Goal: Information Seeking & Learning: Check status

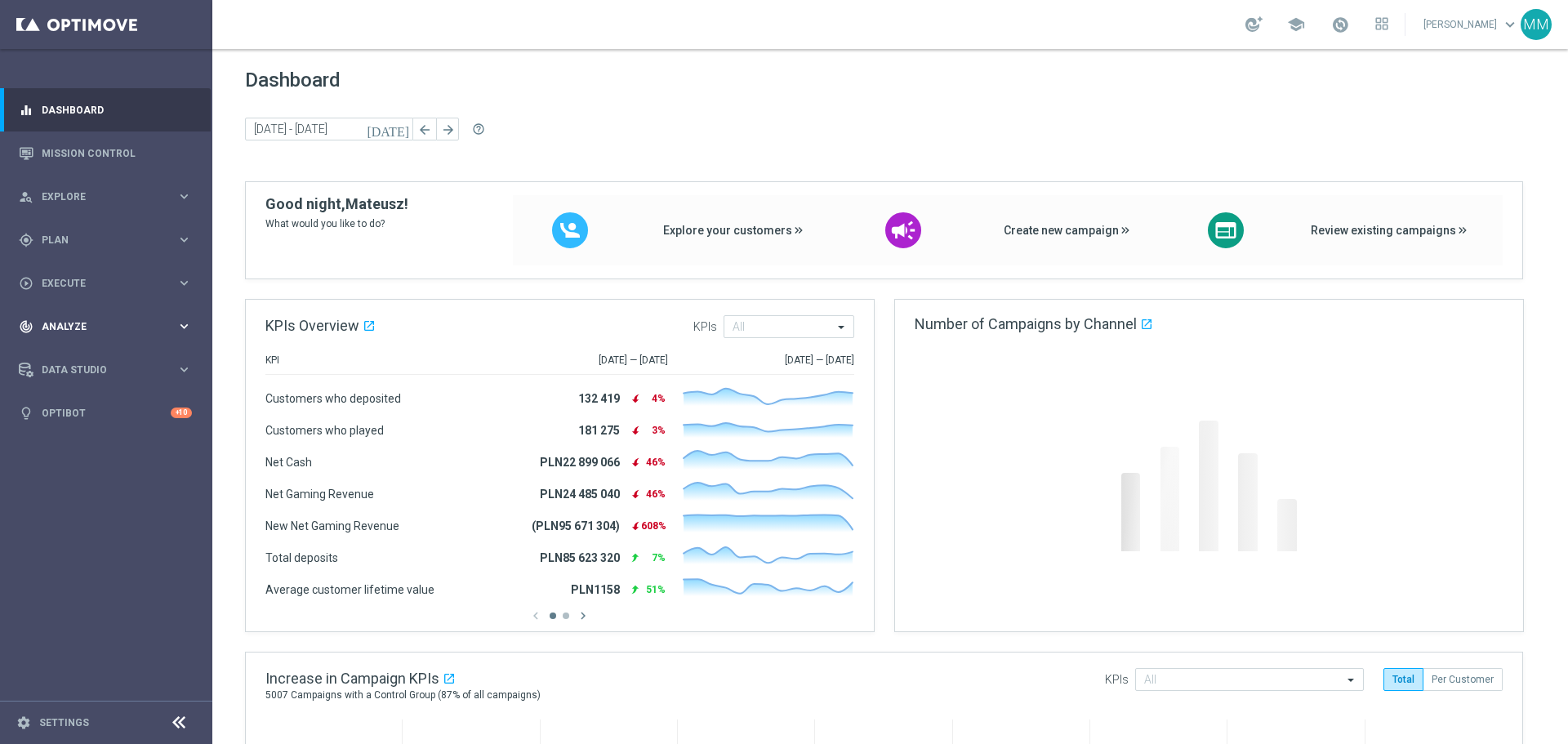
click at [90, 329] on span "Analyze" at bounding box center [109, 326] width 135 height 10
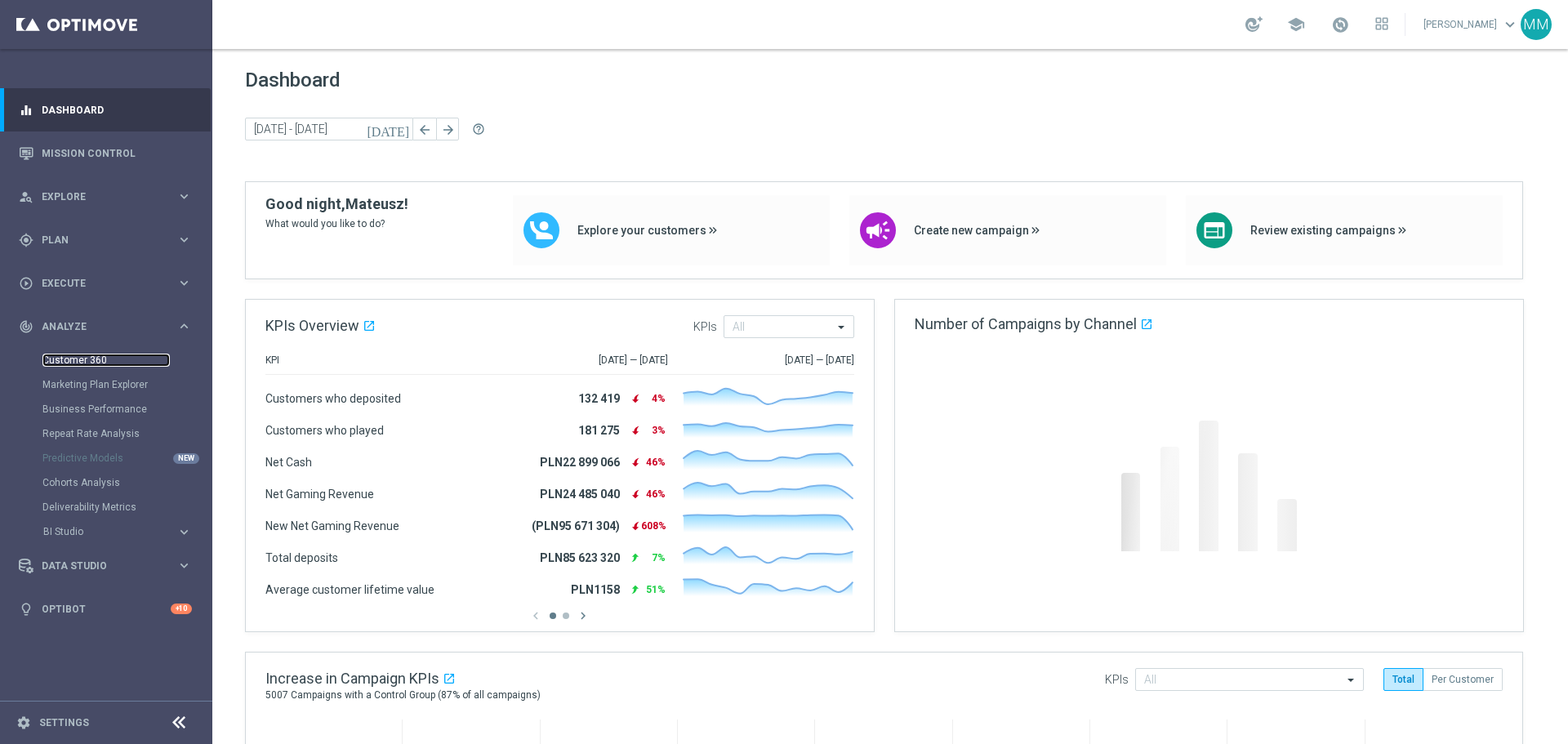
click at [98, 355] on link "Customer 360" at bounding box center [106, 360] width 127 height 13
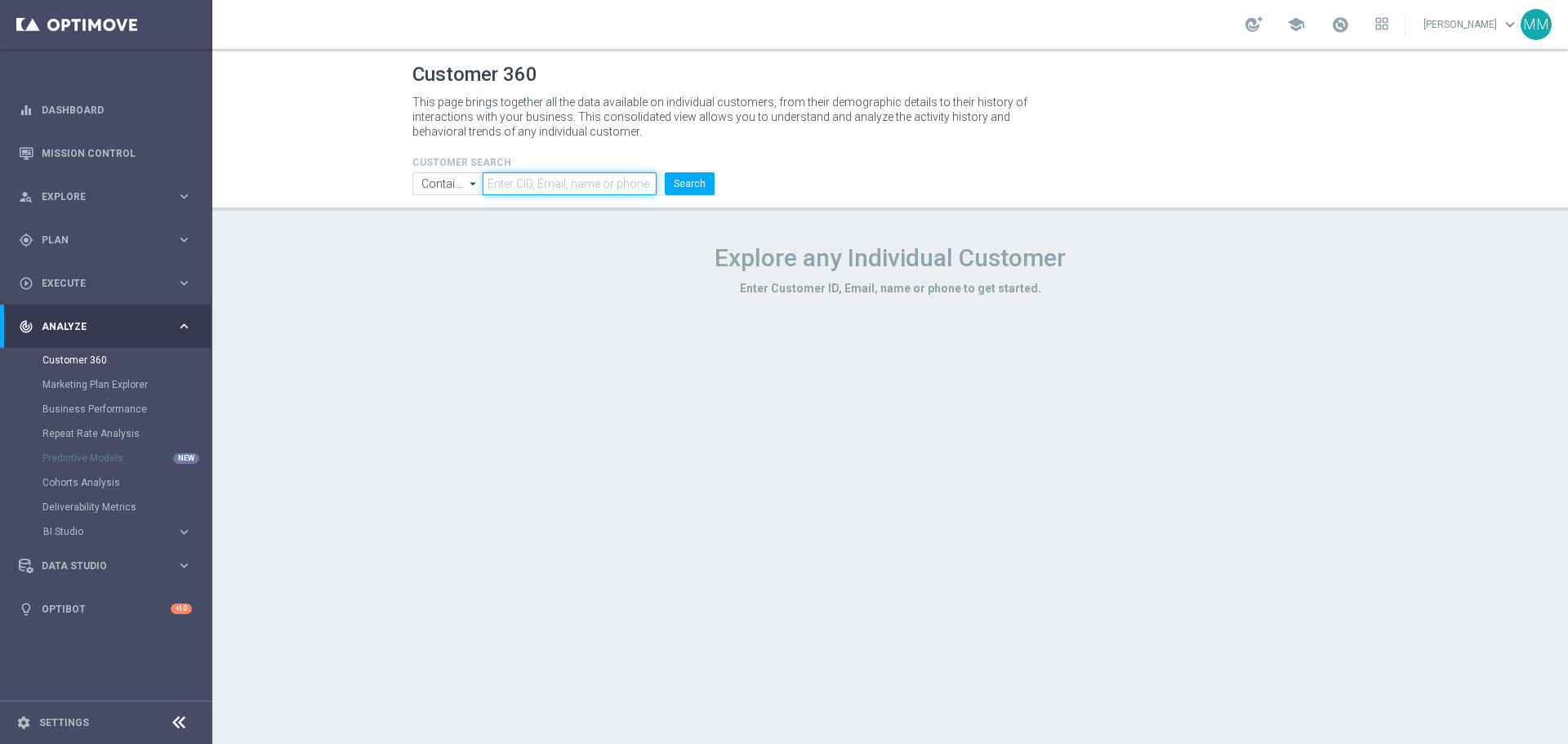
click at [567, 186] on input "text" at bounding box center [569, 183] width 174 height 23
paste input "1858356"
click at [687, 186] on button "Search" at bounding box center [690, 183] width 50 height 23
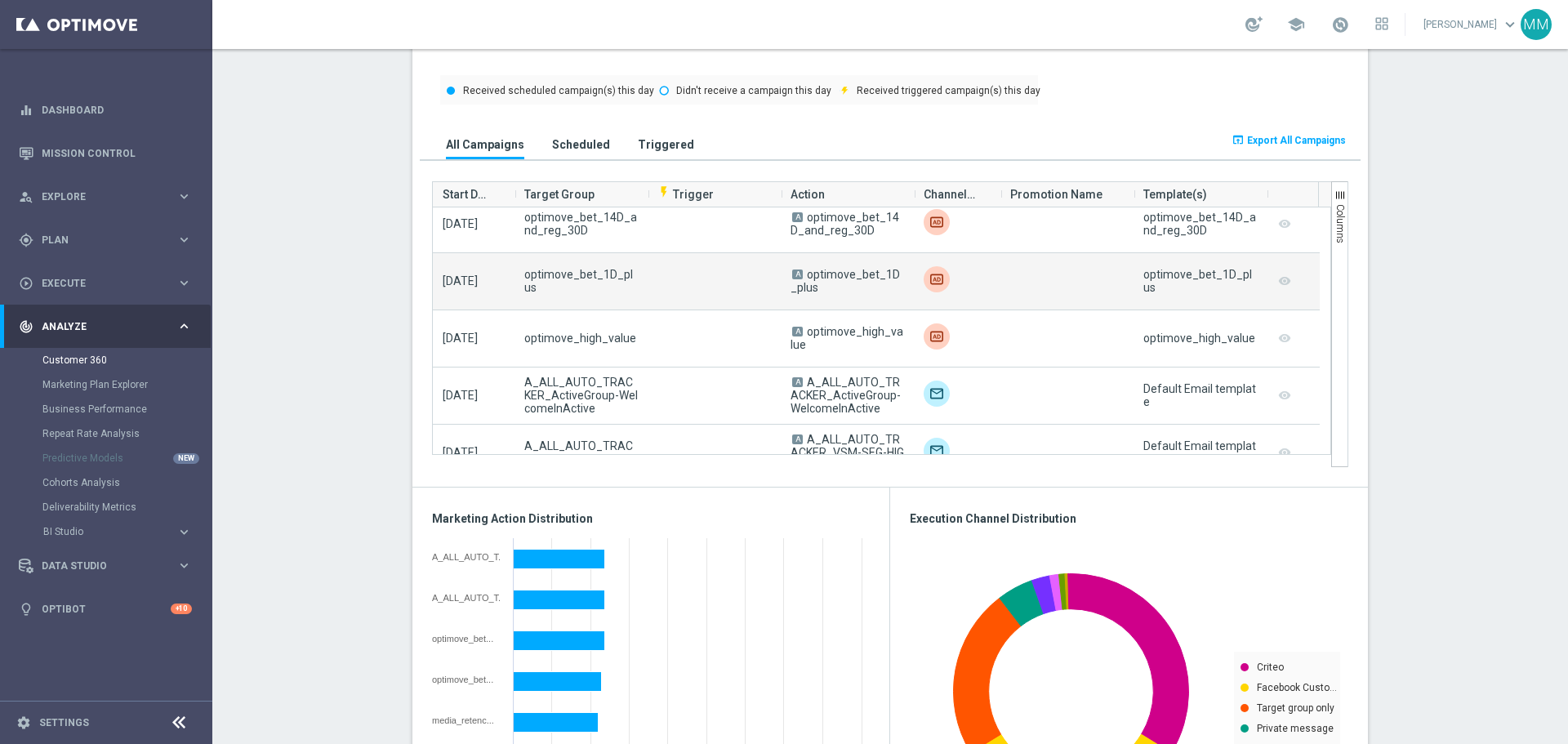
scroll to position [327, 0]
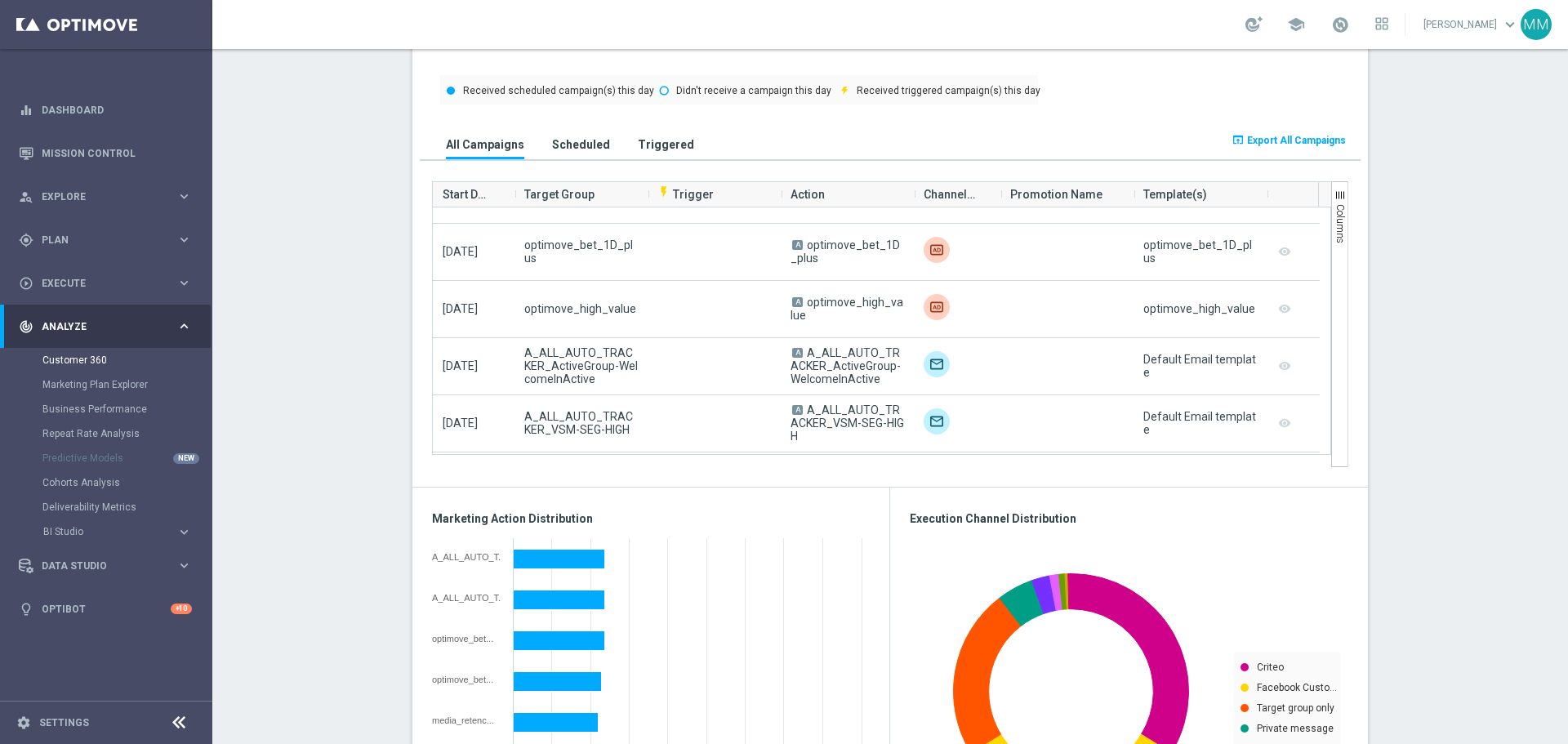
click at [646, 146] on h3 "Triggered" at bounding box center [666, 145] width 57 height 15
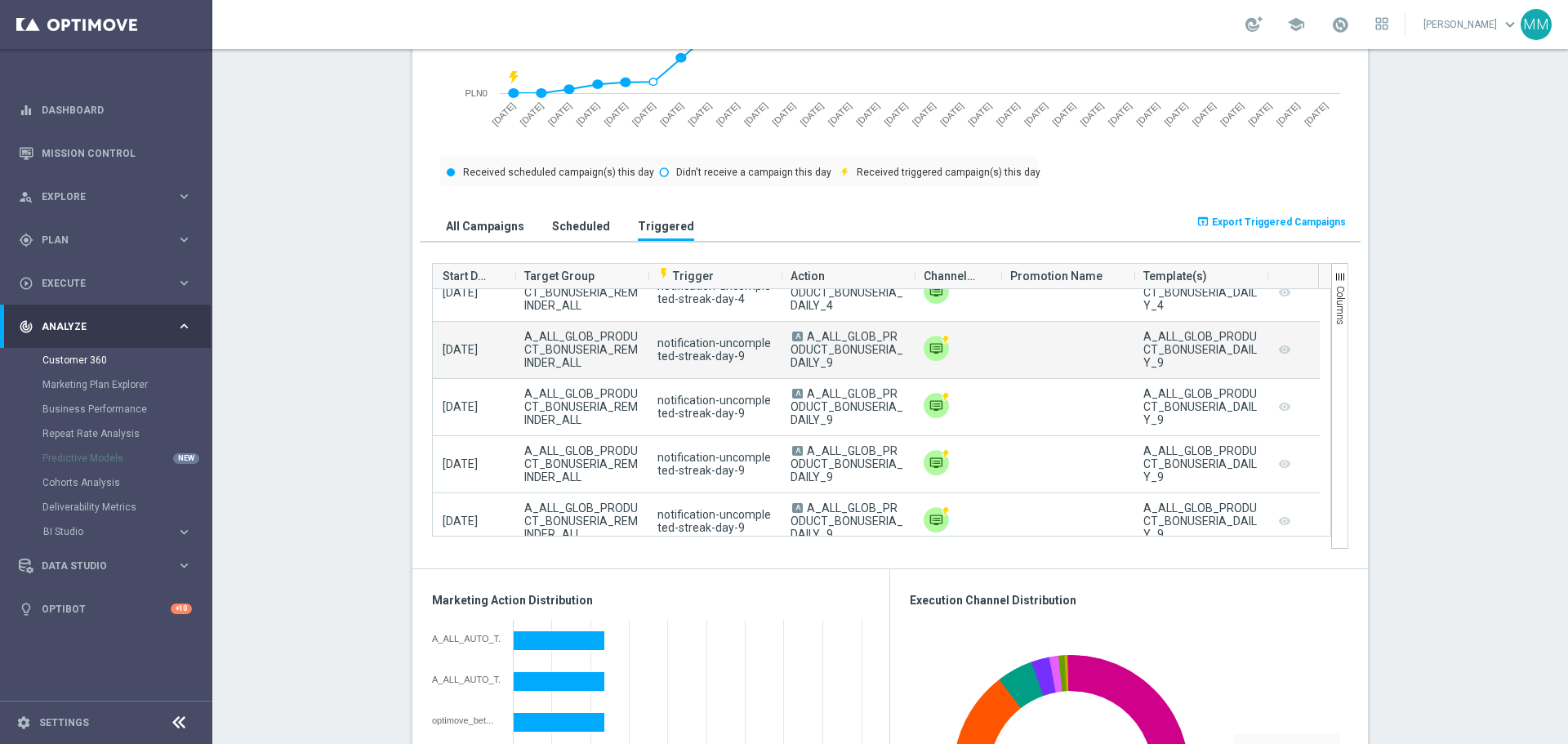
scroll to position [97, 0]
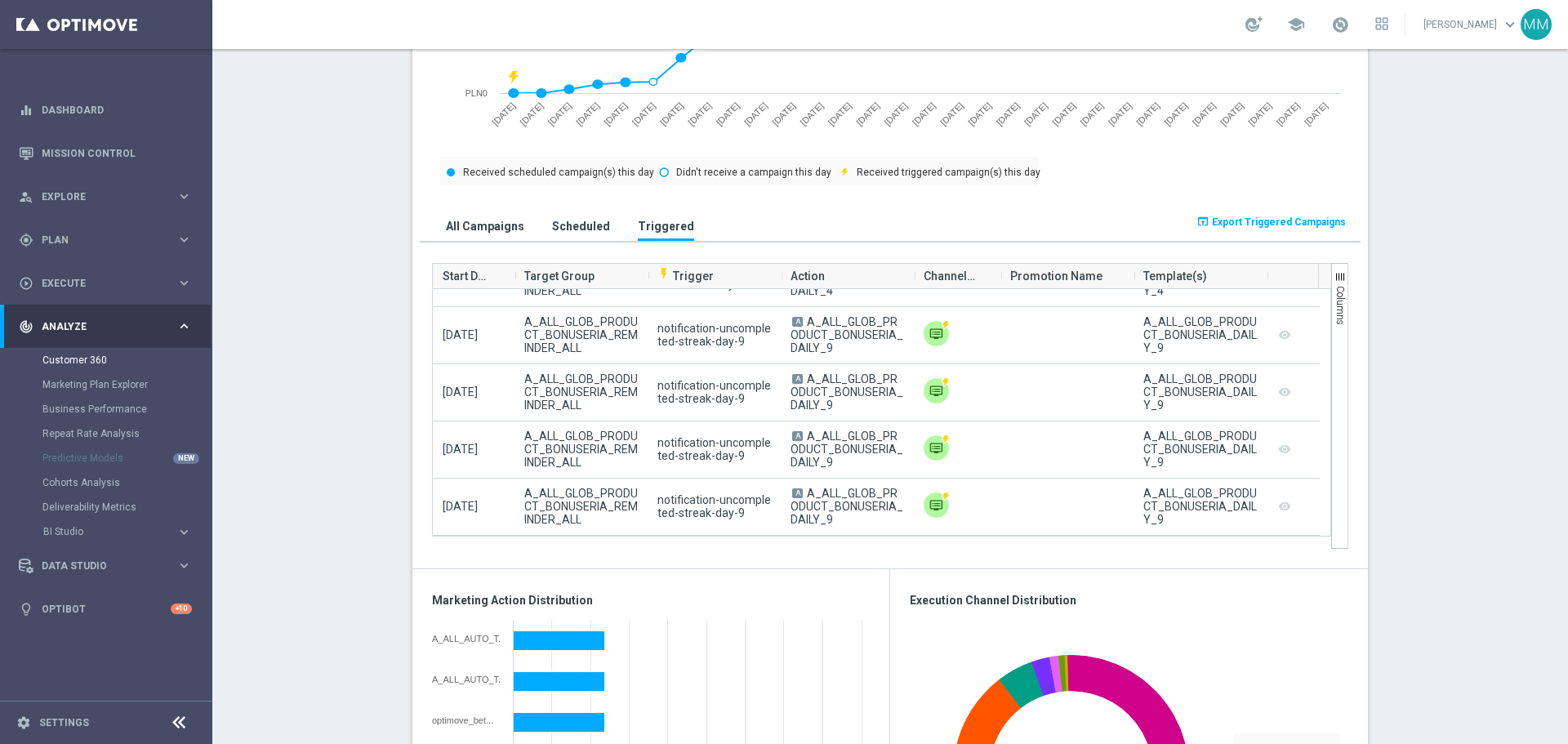
click at [576, 230] on h3 "Scheduled" at bounding box center [581, 227] width 58 height 15
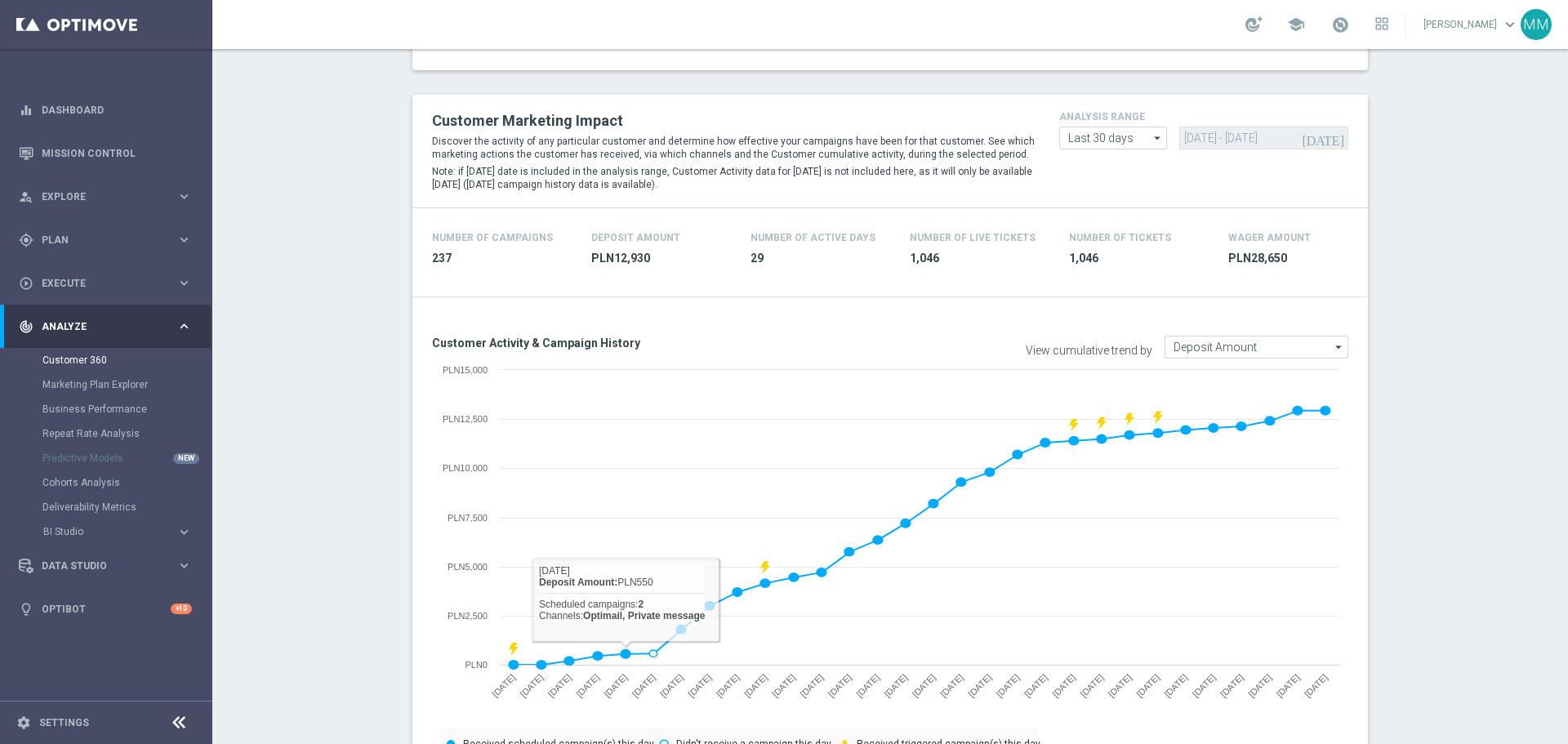
scroll to position [0, 0]
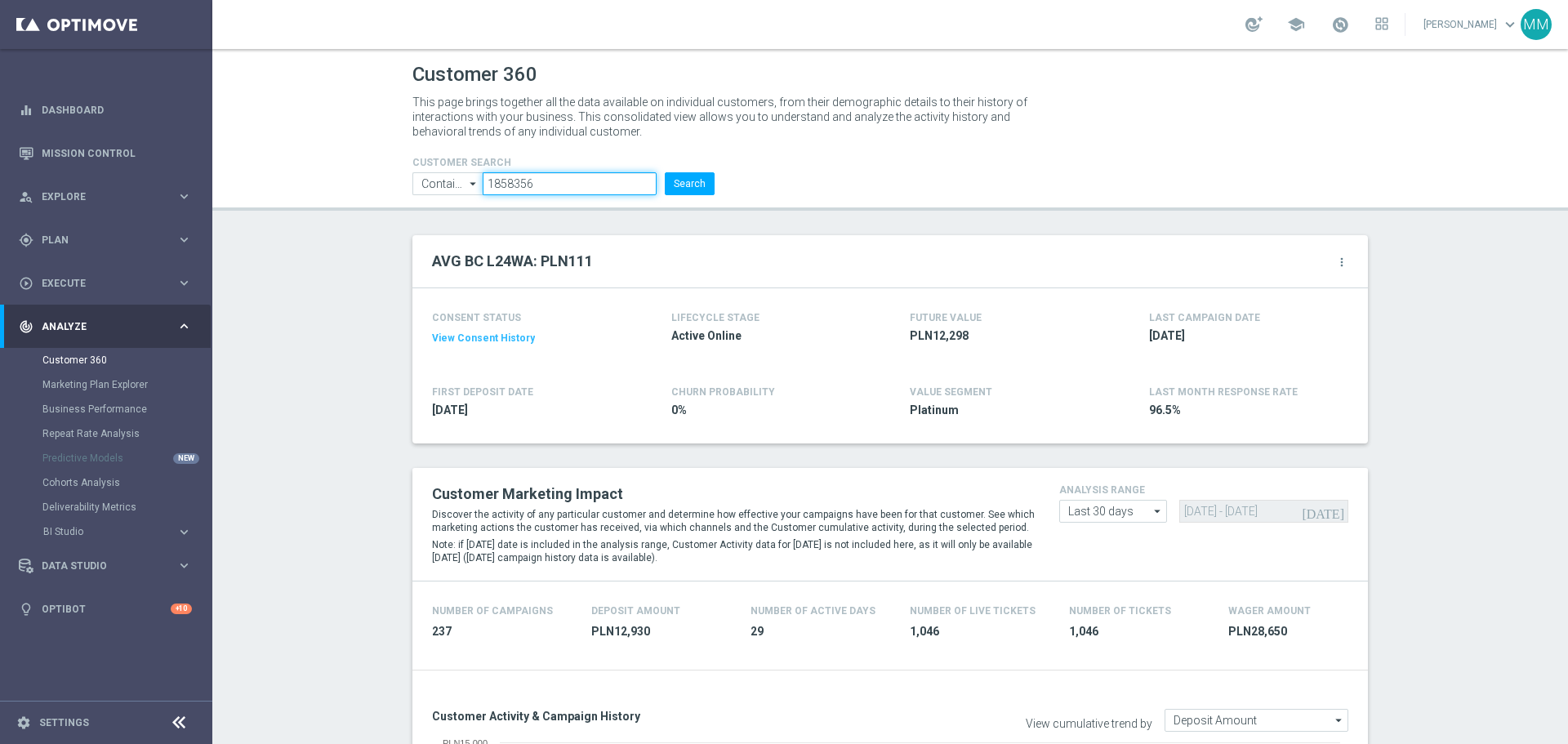
click at [525, 181] on input "1858356" at bounding box center [569, 183] width 174 height 23
paste input "782257"
click at [693, 189] on button "Search" at bounding box center [690, 183] width 50 height 23
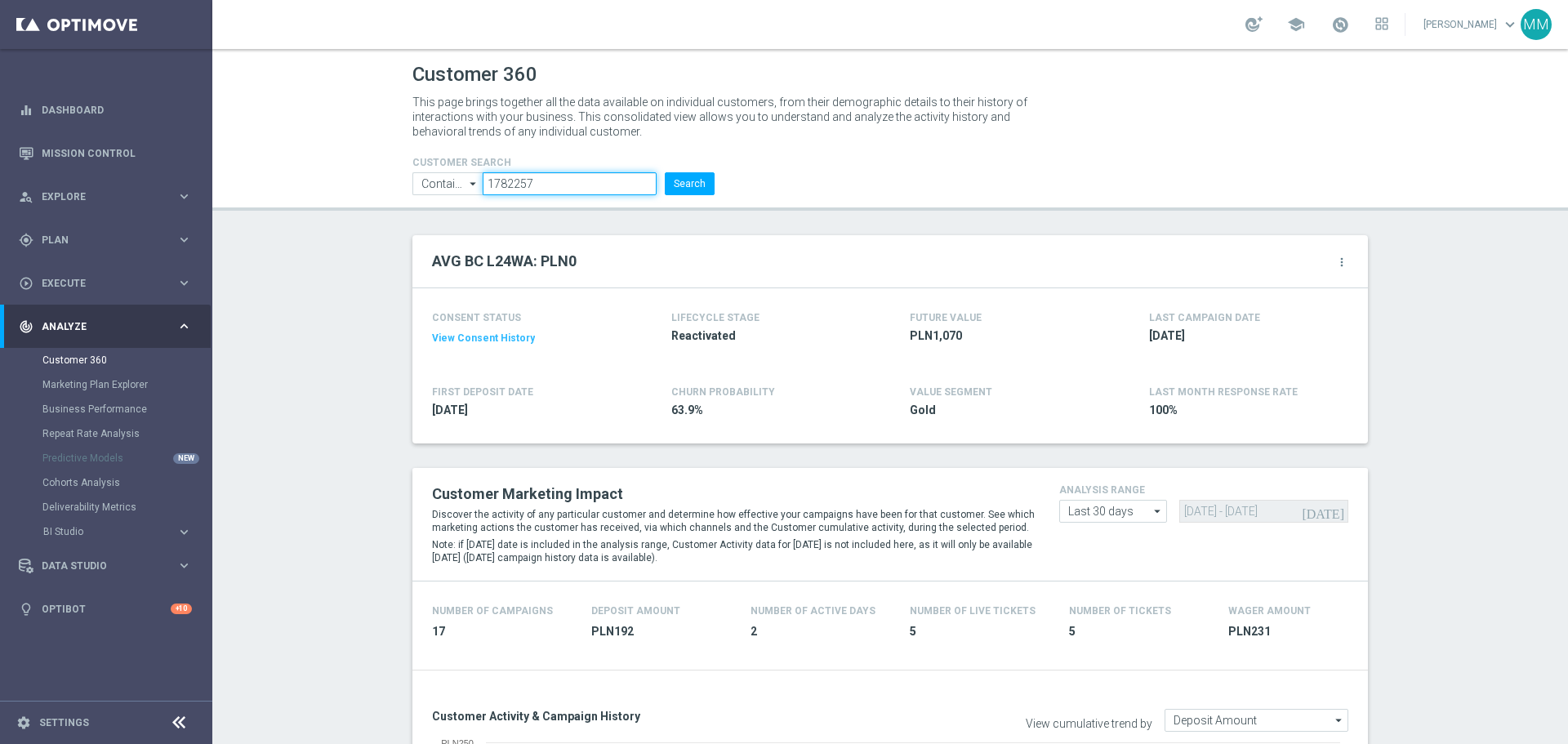
click at [509, 176] on input "1782257" at bounding box center [569, 183] width 174 height 23
paste input "342926"
type input "1342926"
click at [668, 183] on button "Search" at bounding box center [690, 183] width 50 height 23
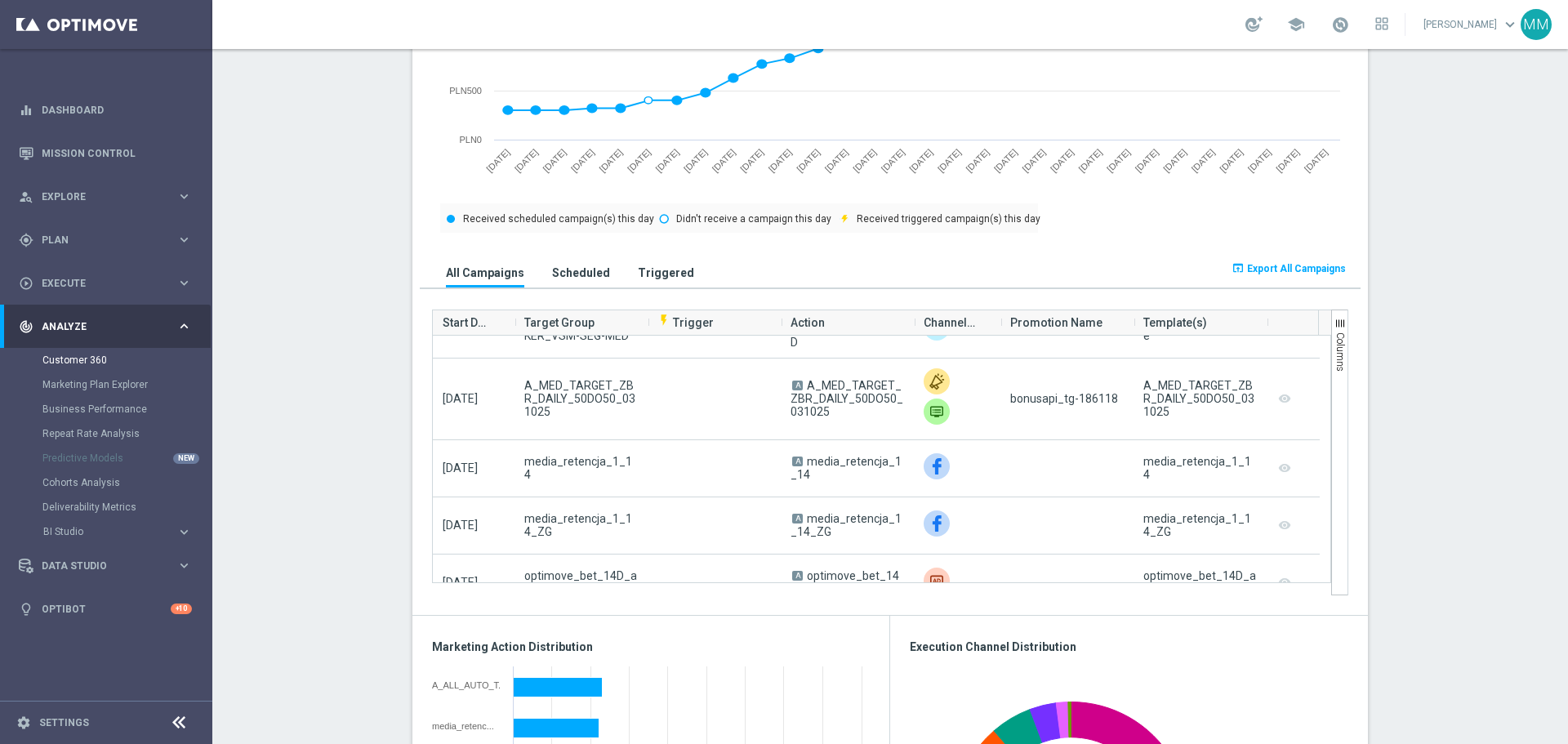
scroll to position [980, 0]
